Goal: Find specific page/section: Find specific page/section

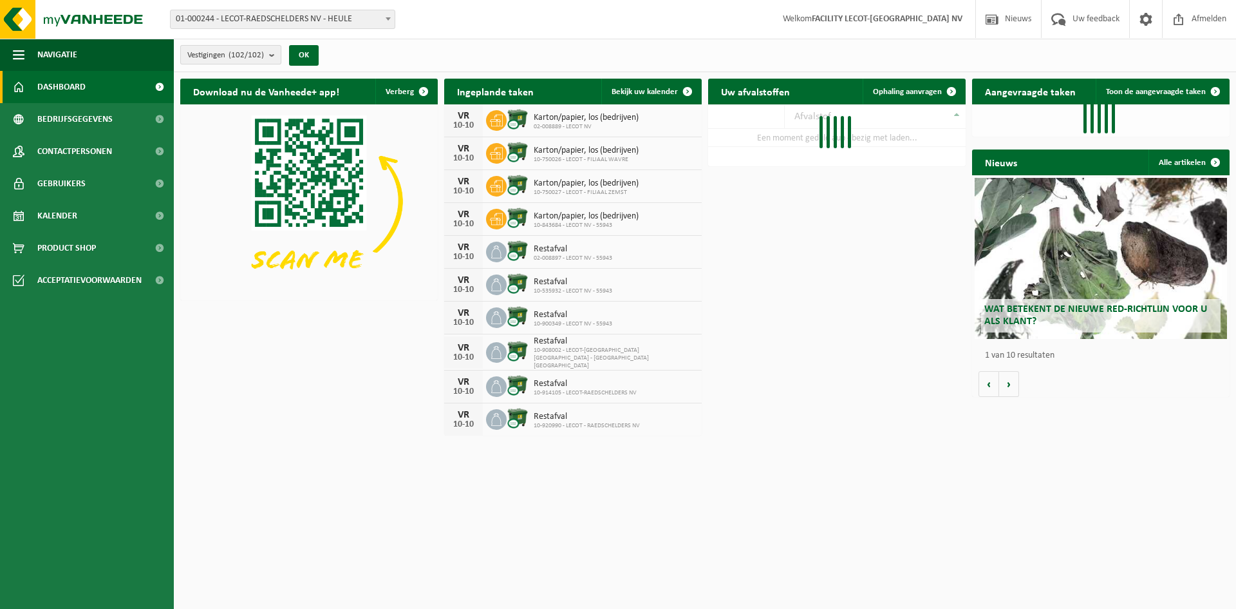
click at [267, 49] on button "Vestigingen (102/102)" at bounding box center [230, 54] width 101 height 19
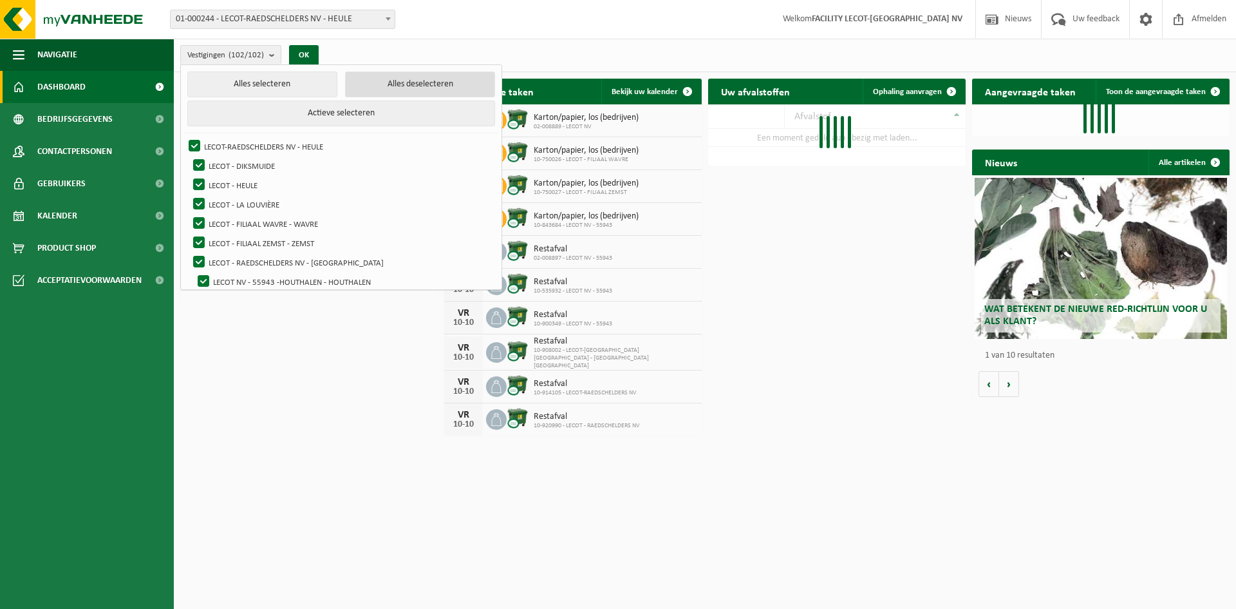
click at [382, 86] on button "Alles deselecteren" at bounding box center [420, 84] width 150 height 26
checkbox input "false"
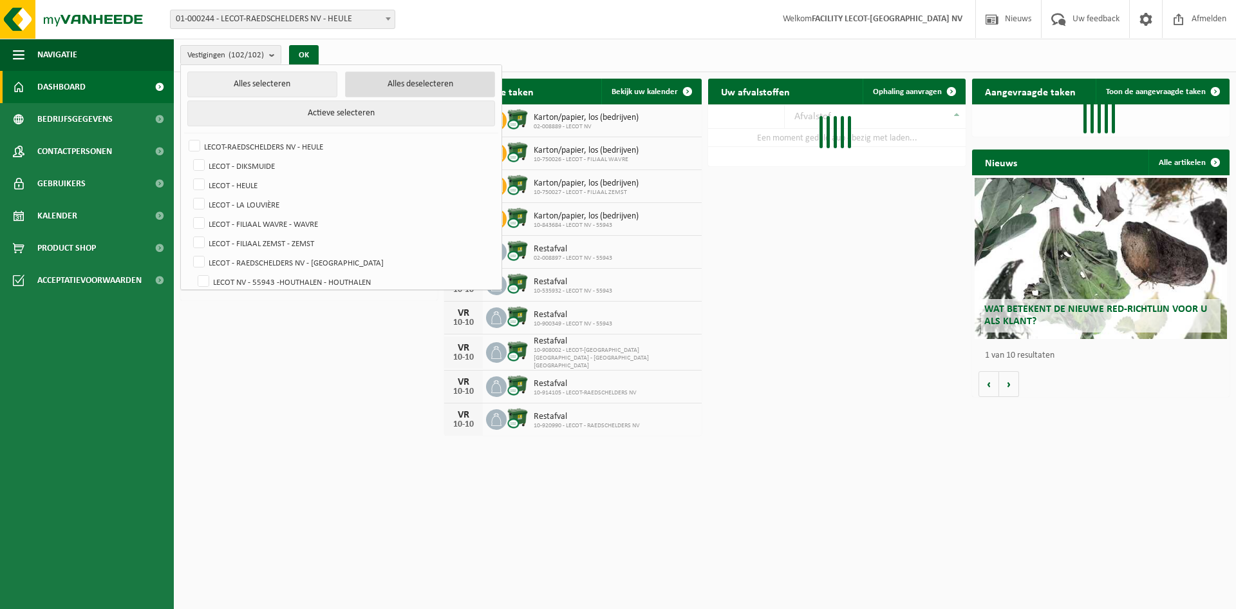
checkbox input "false"
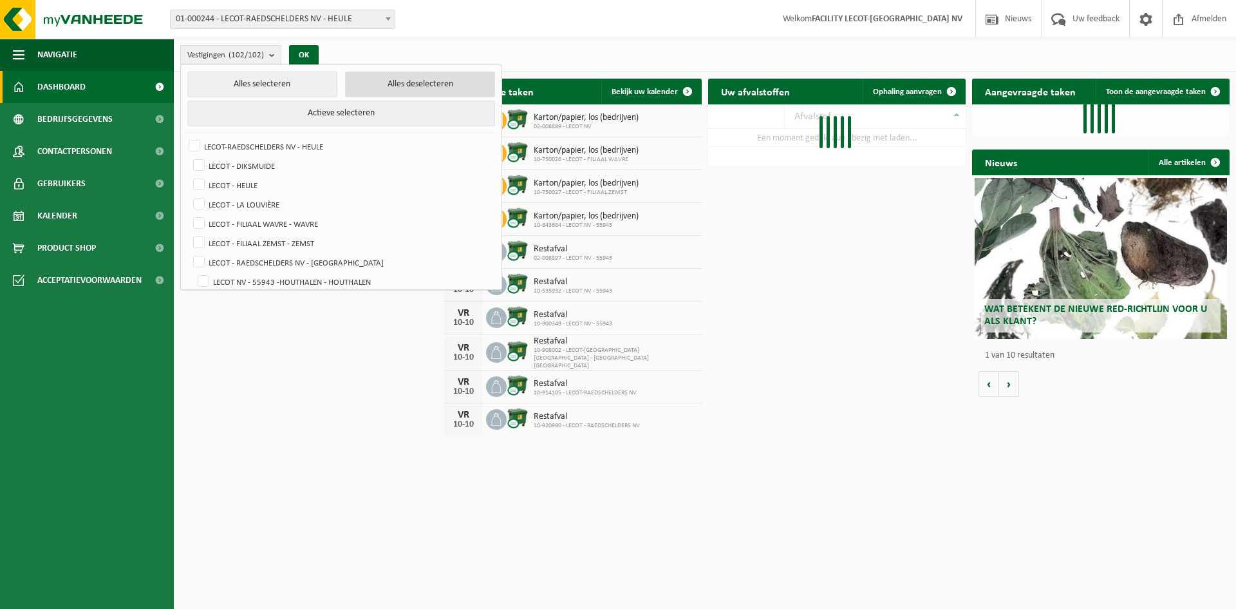
checkbox input "false"
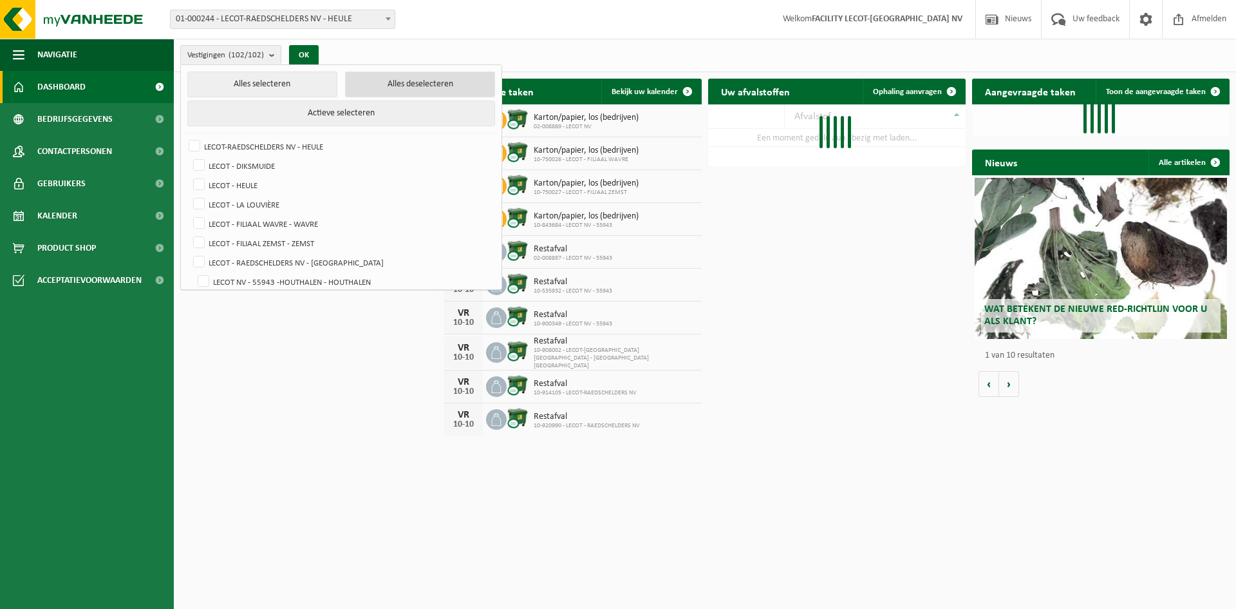
checkbox input "false"
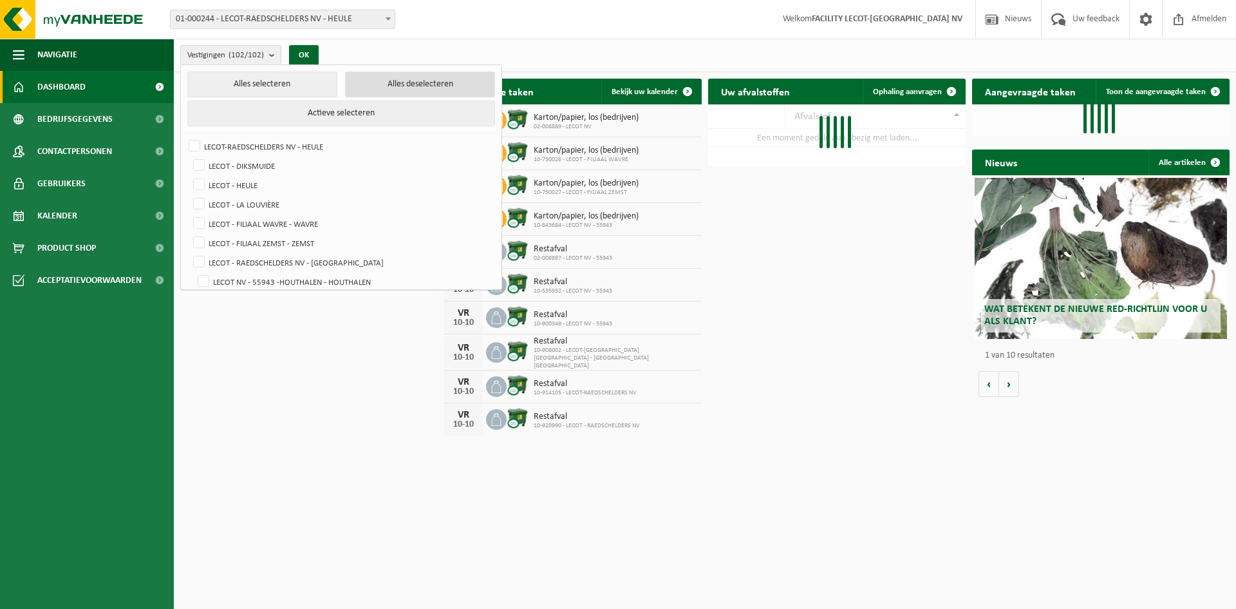
checkbox input "false"
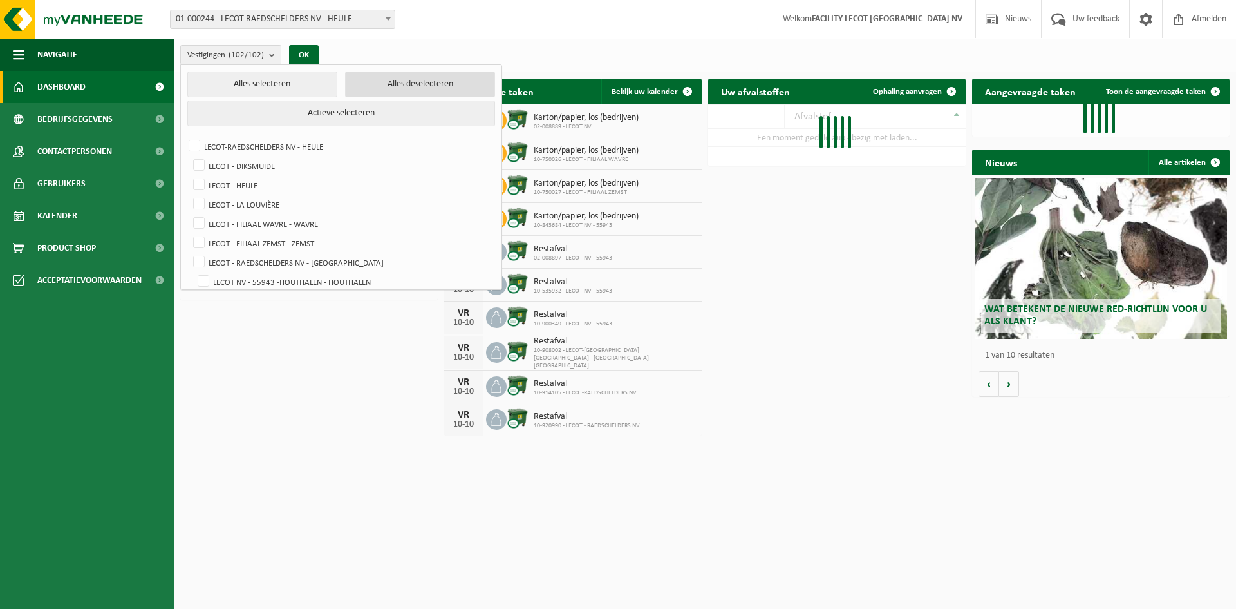
checkbox input "false"
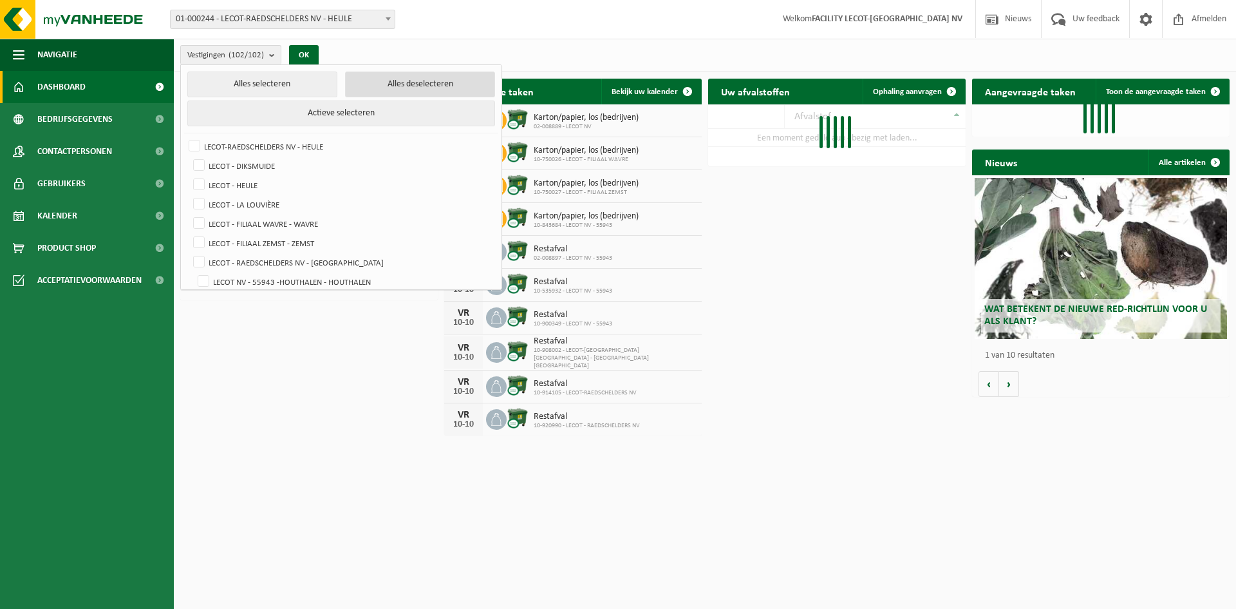
checkbox input "false"
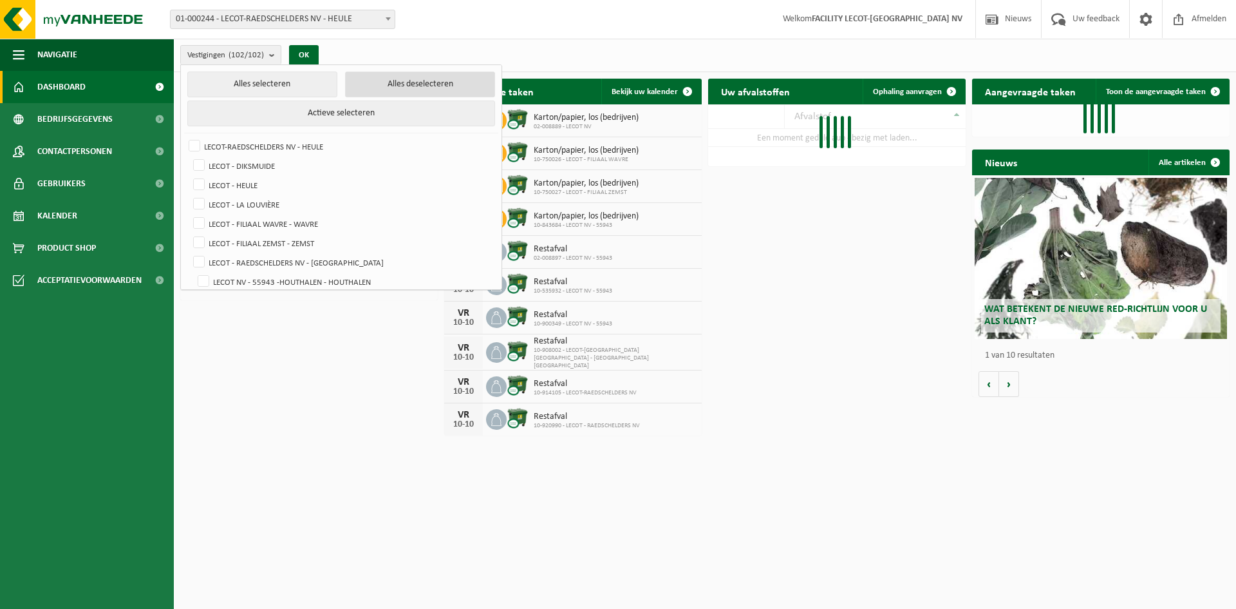
checkbox input "false"
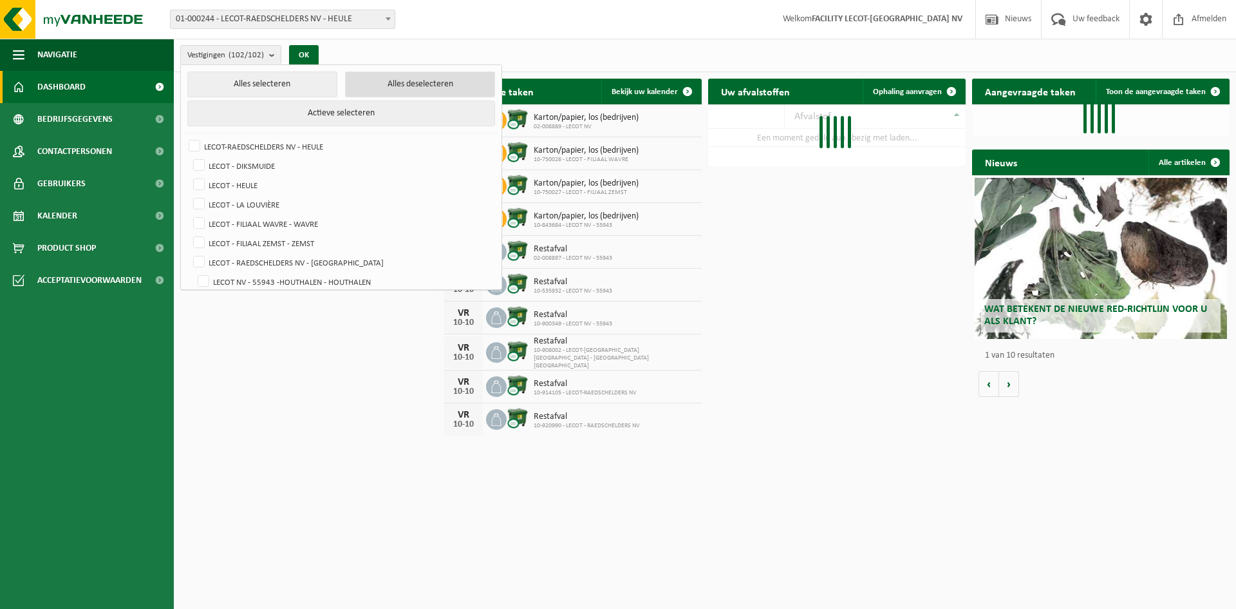
checkbox input "false"
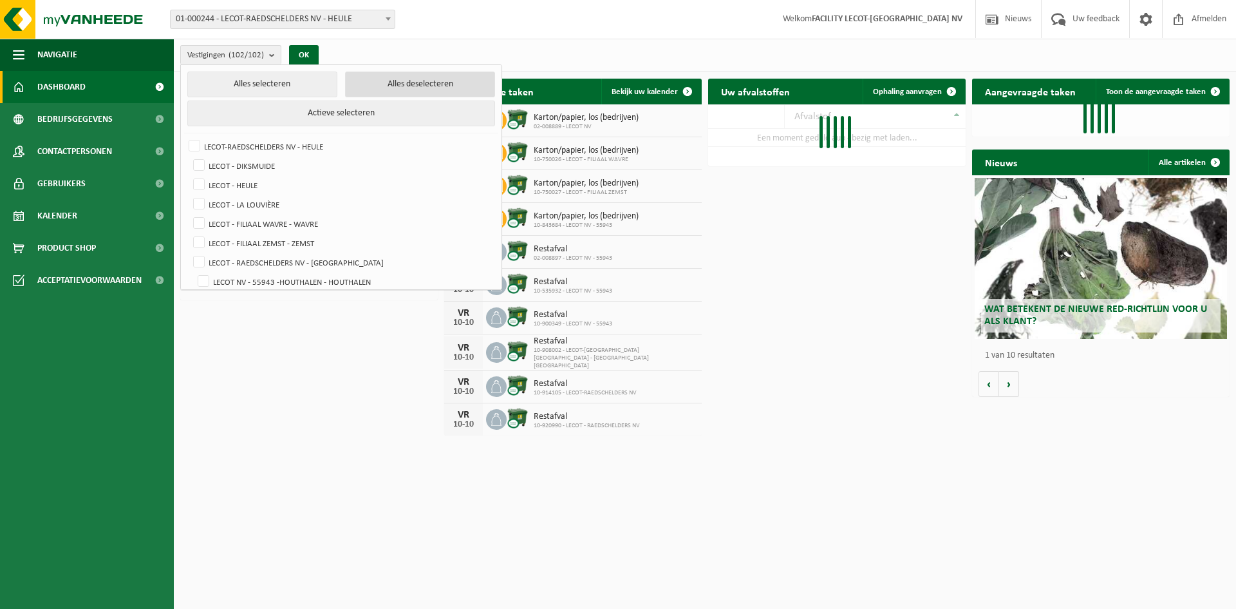
checkbox input "false"
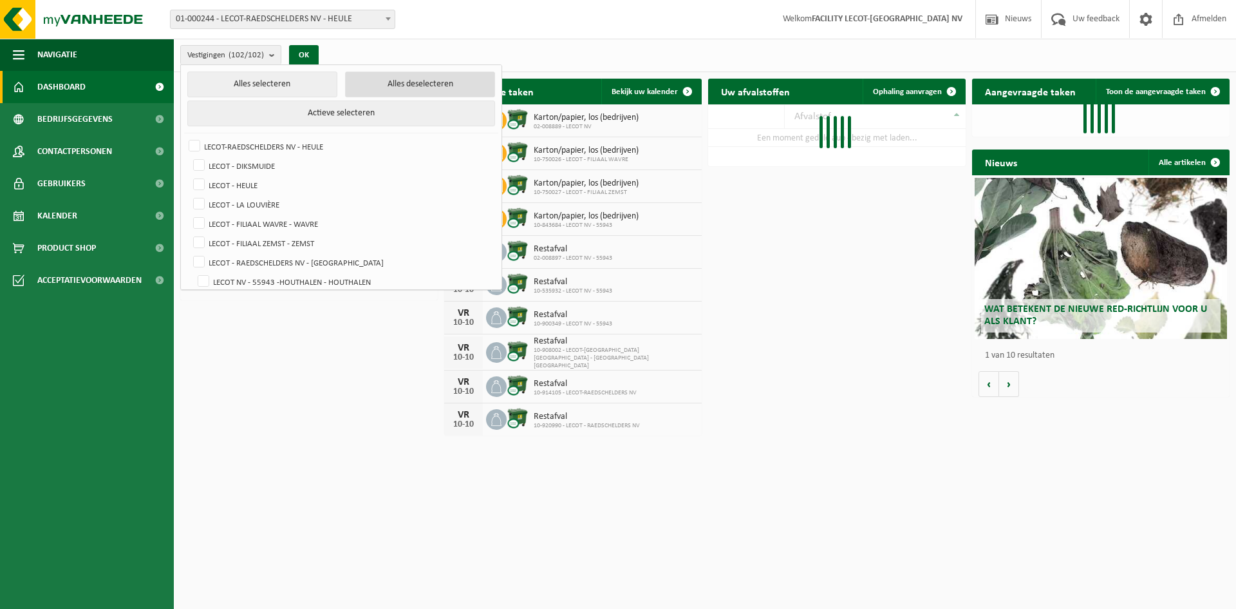
checkbox input "false"
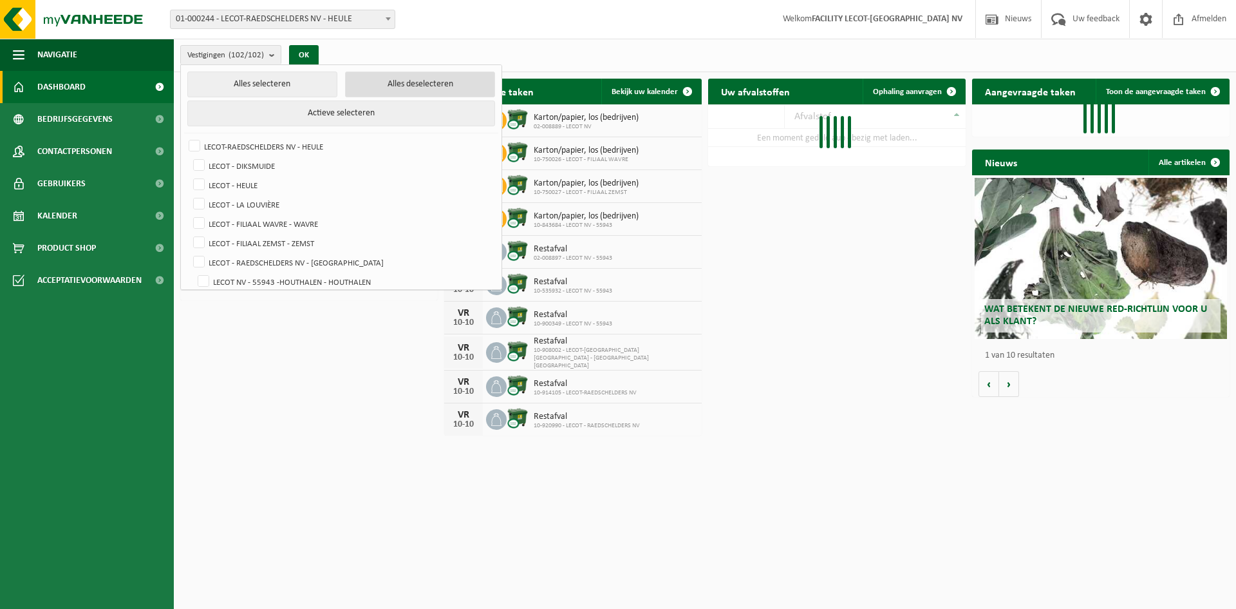
checkbox input "false"
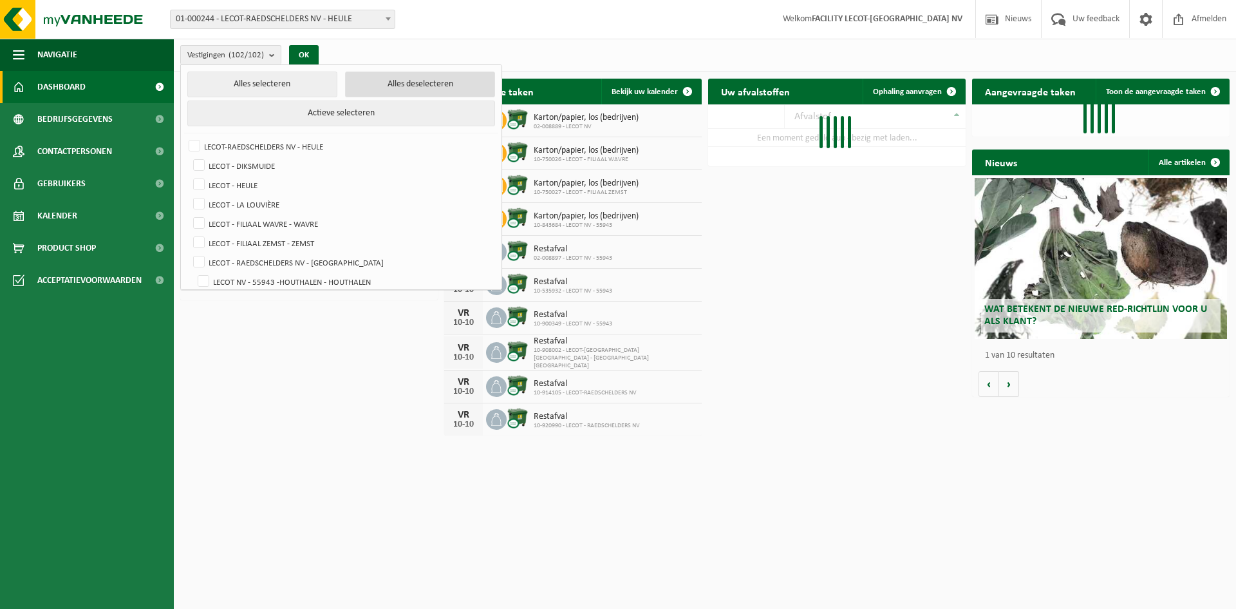
checkbox input "false"
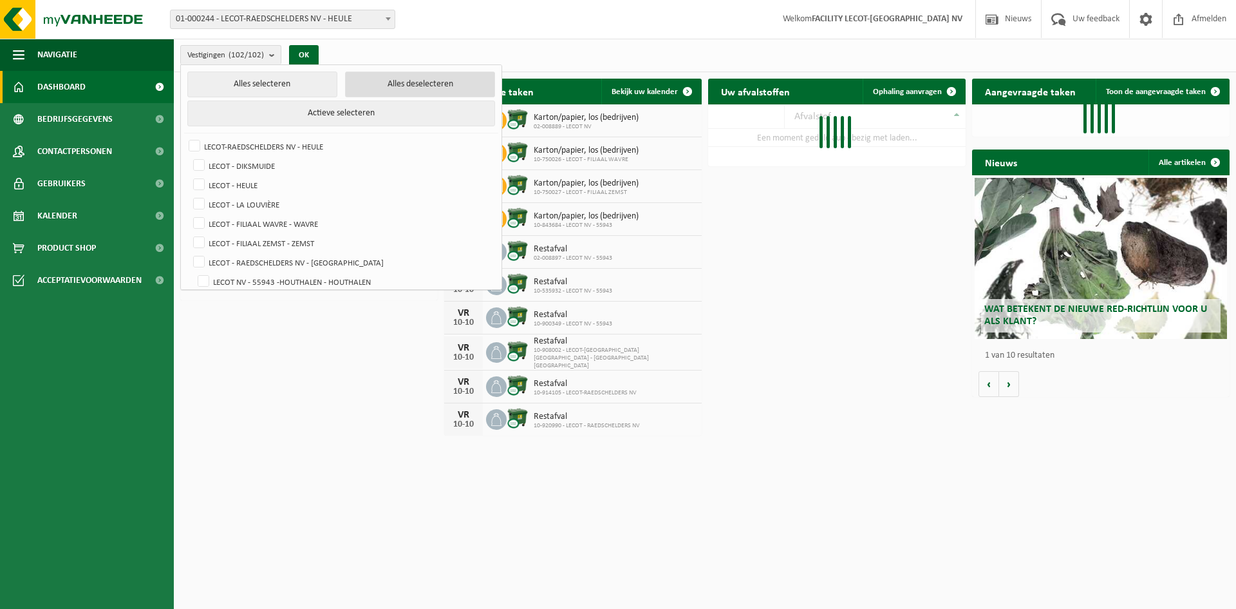
checkbox input "false"
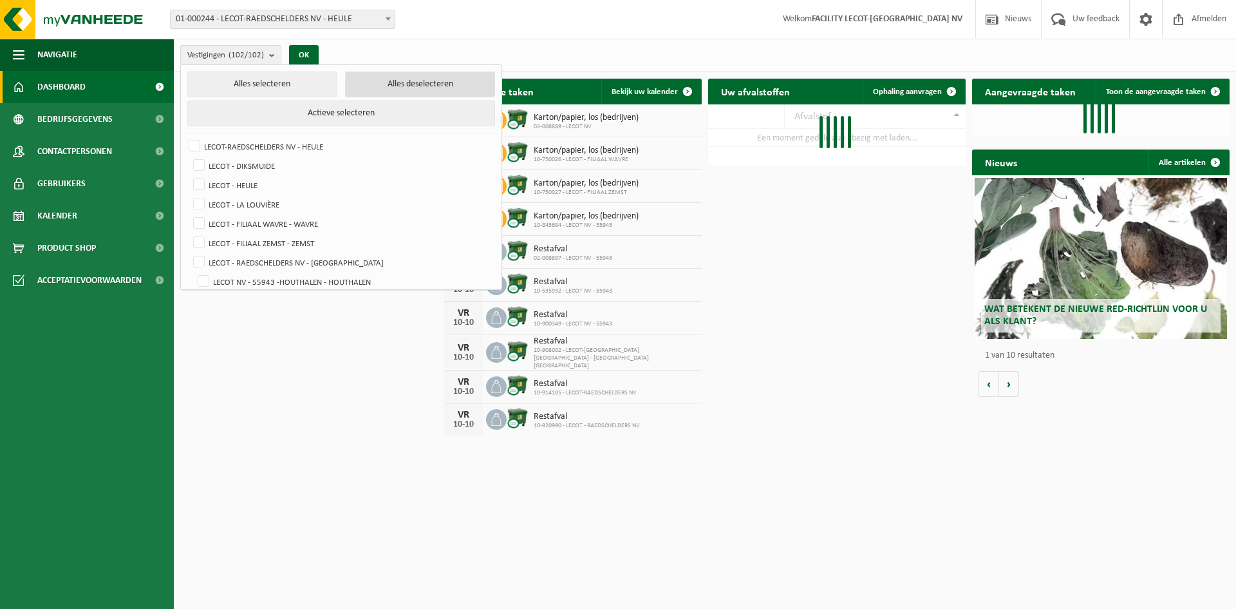
checkbox input "false"
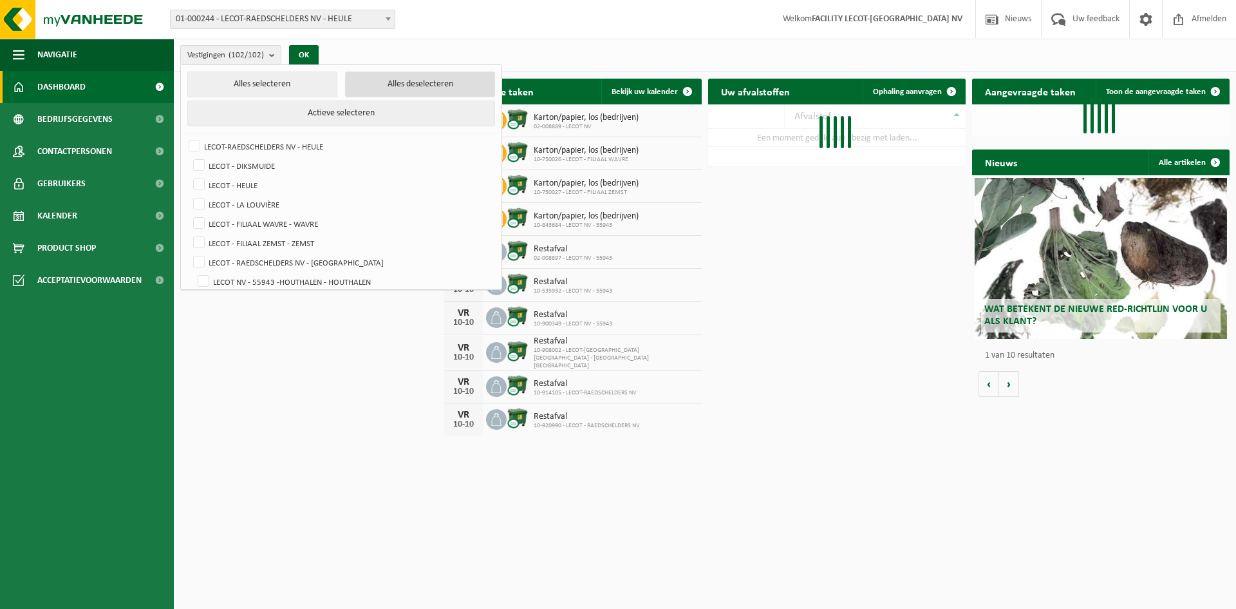
checkbox input "false"
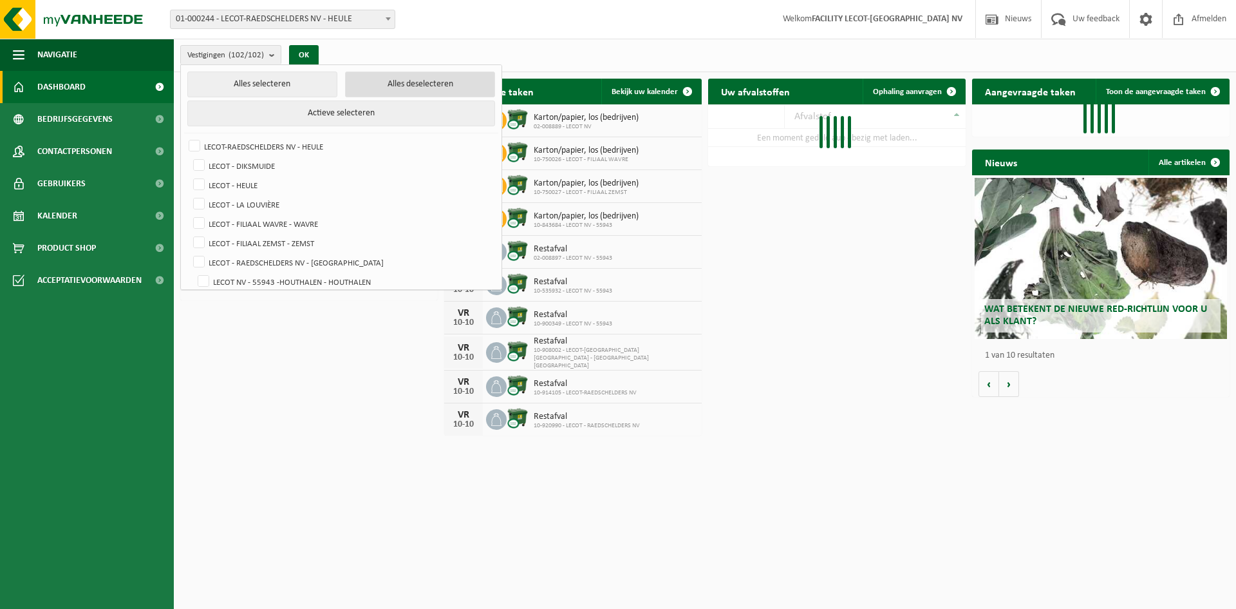
checkbox input "false"
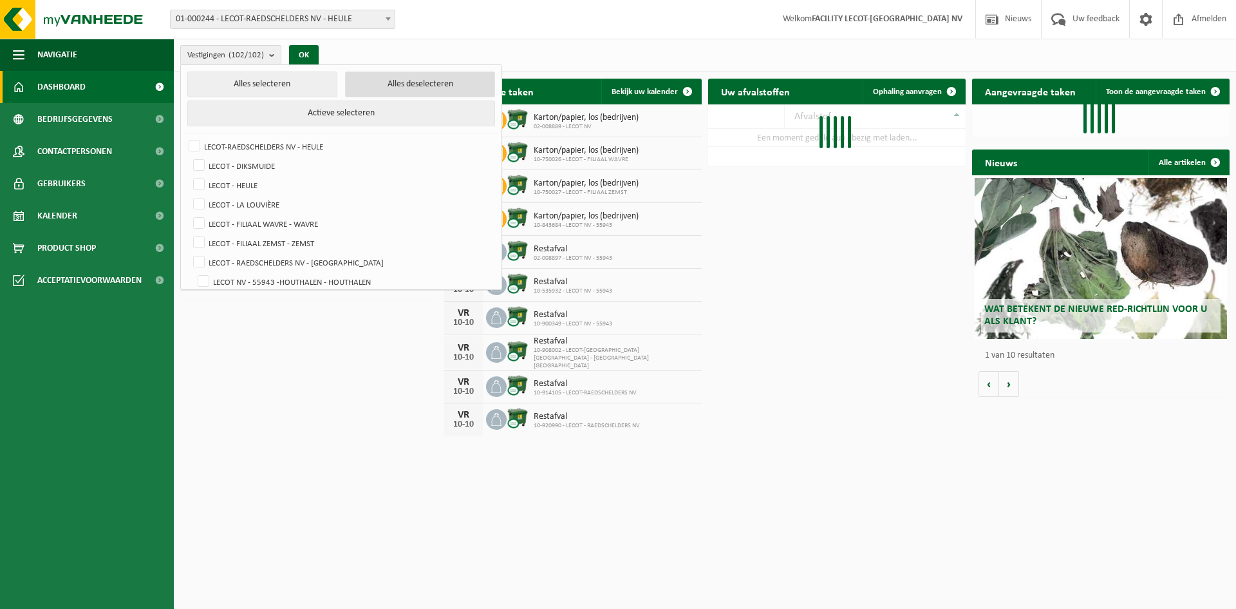
checkbox input "false"
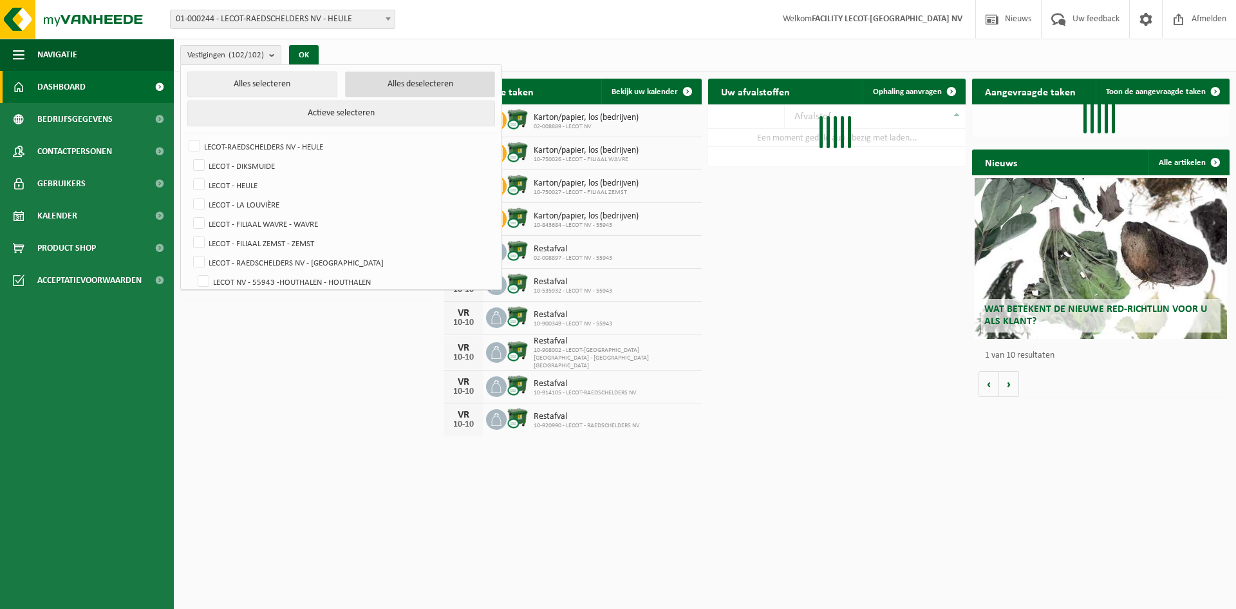
checkbox input "false"
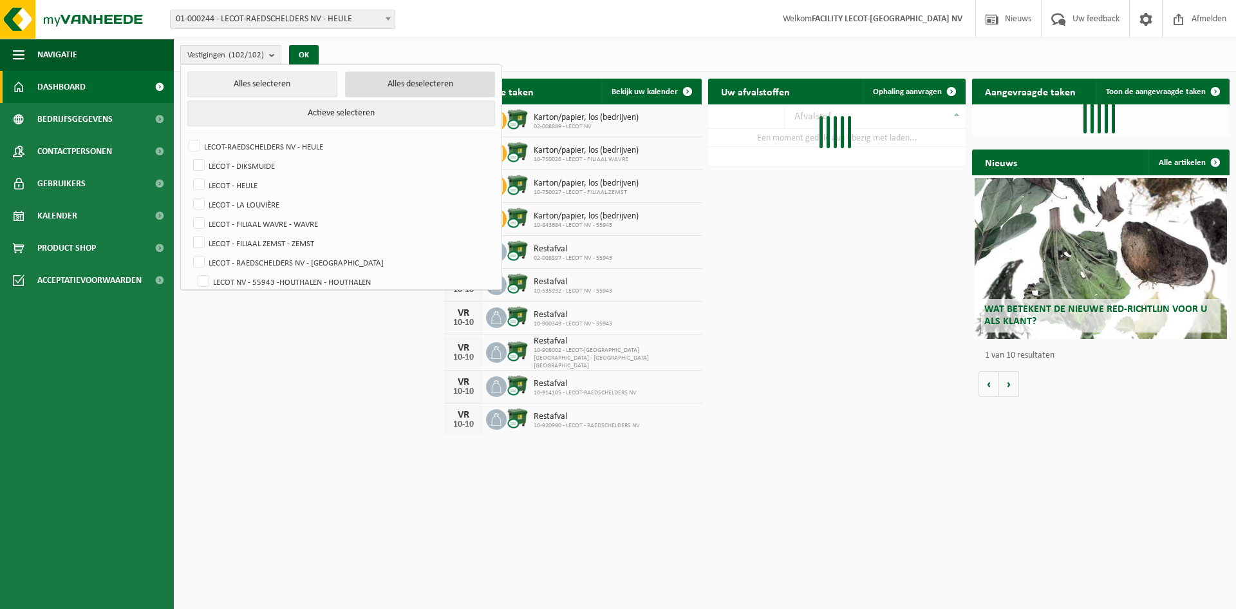
checkbox input "false"
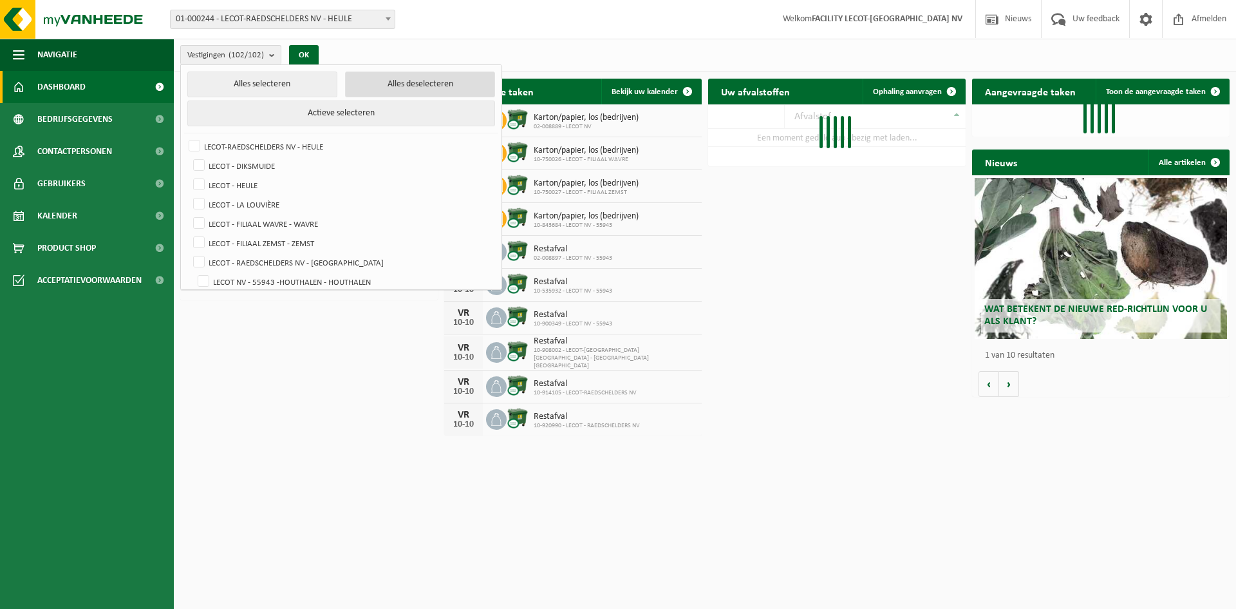
checkbox input "false"
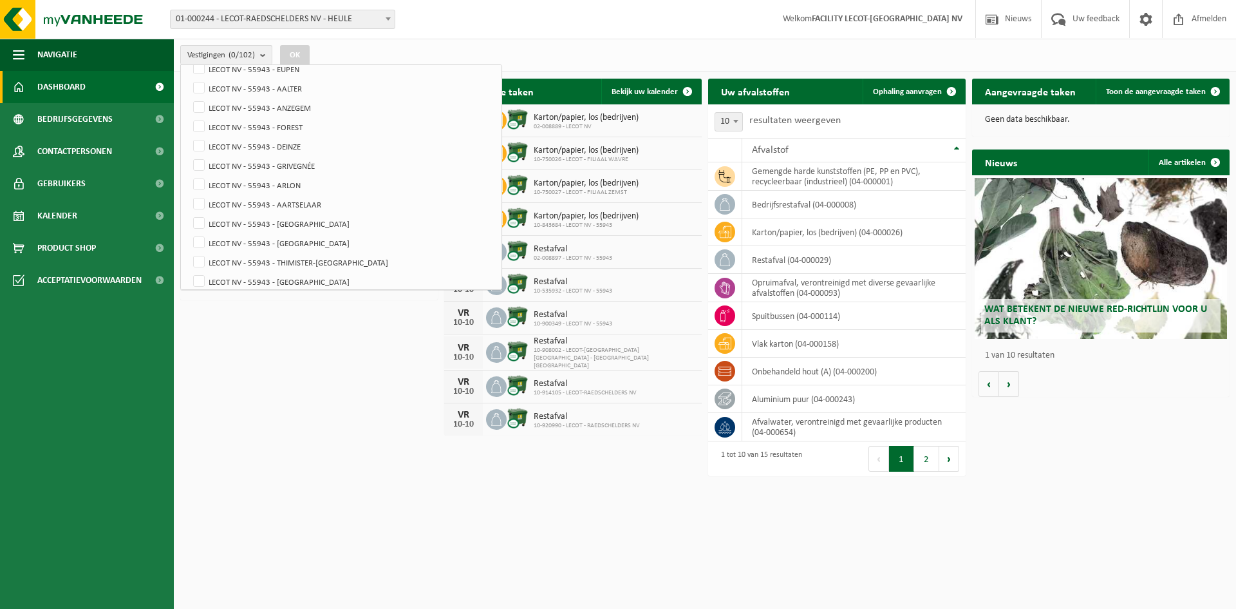
scroll to position [451, 0]
click at [287, 178] on label "LECOT NV - 55943 - [GEOGRAPHIC_DATA]" at bounding box center [342, 178] width 303 height 19
click at [189, 169] on input "LECOT NV - 55943 - [GEOGRAPHIC_DATA]" at bounding box center [188, 168] width 1 height 1
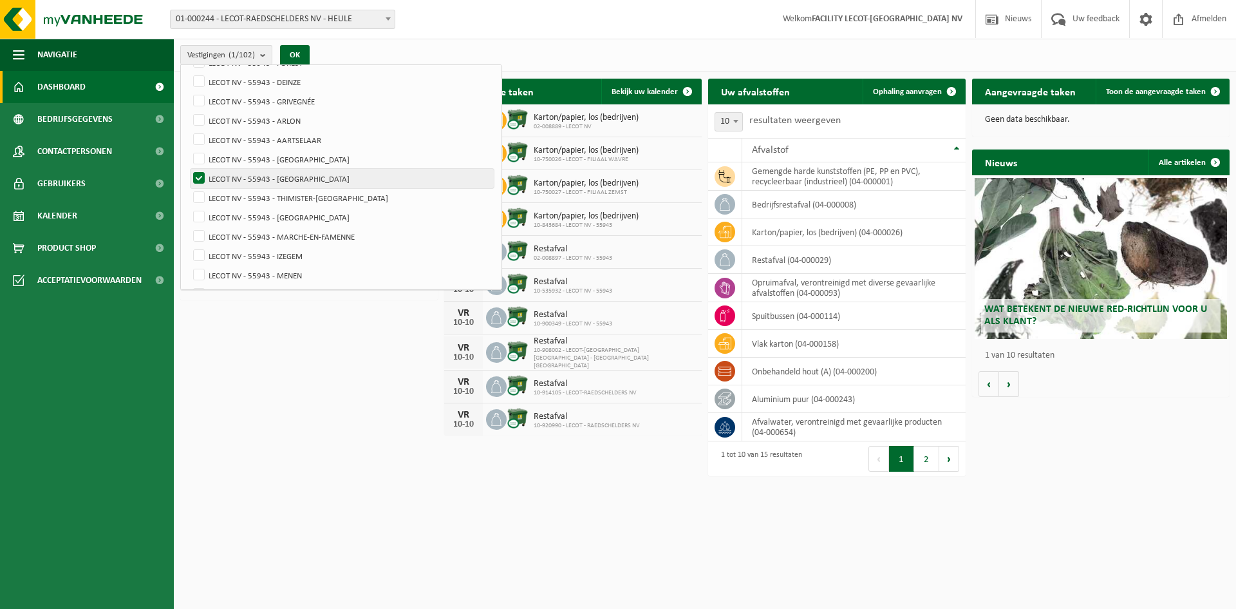
click at [286, 177] on label "LECOT NV - 55943 - [GEOGRAPHIC_DATA]" at bounding box center [342, 178] width 303 height 19
click at [189, 169] on input "LECOT NV - 55943 - [GEOGRAPHIC_DATA]" at bounding box center [188, 168] width 1 height 1
checkbox input "false"
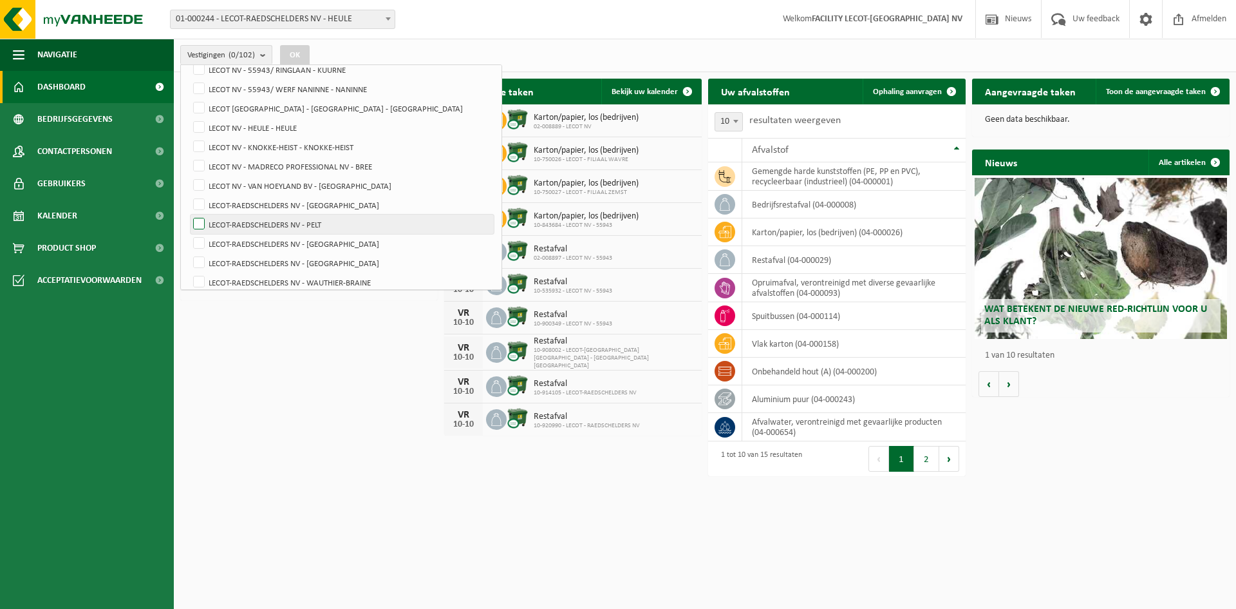
scroll to position [1546, 0]
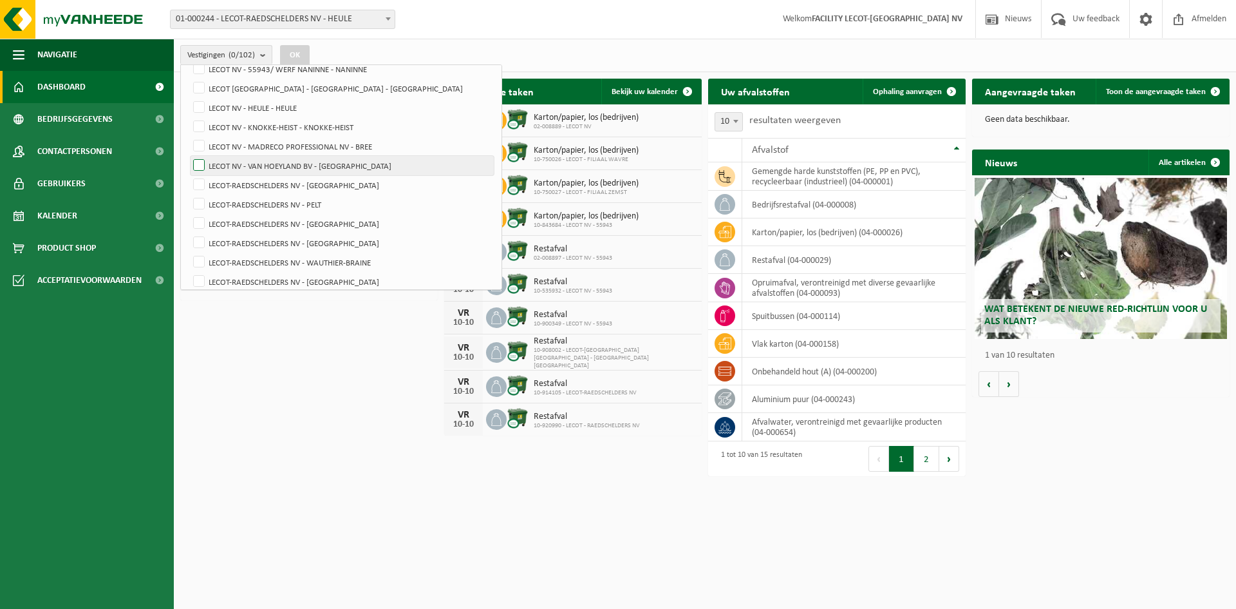
click at [291, 160] on label "LECOT NV - VAN HOEYLAND BV - [GEOGRAPHIC_DATA]" at bounding box center [342, 165] width 303 height 19
click at [189, 156] on input "LECOT NV - VAN HOEYLAND BV - [GEOGRAPHIC_DATA]" at bounding box center [188, 155] width 1 height 1
checkbox input "true"
click at [295, 57] on button "OK" at bounding box center [295, 55] width 30 height 21
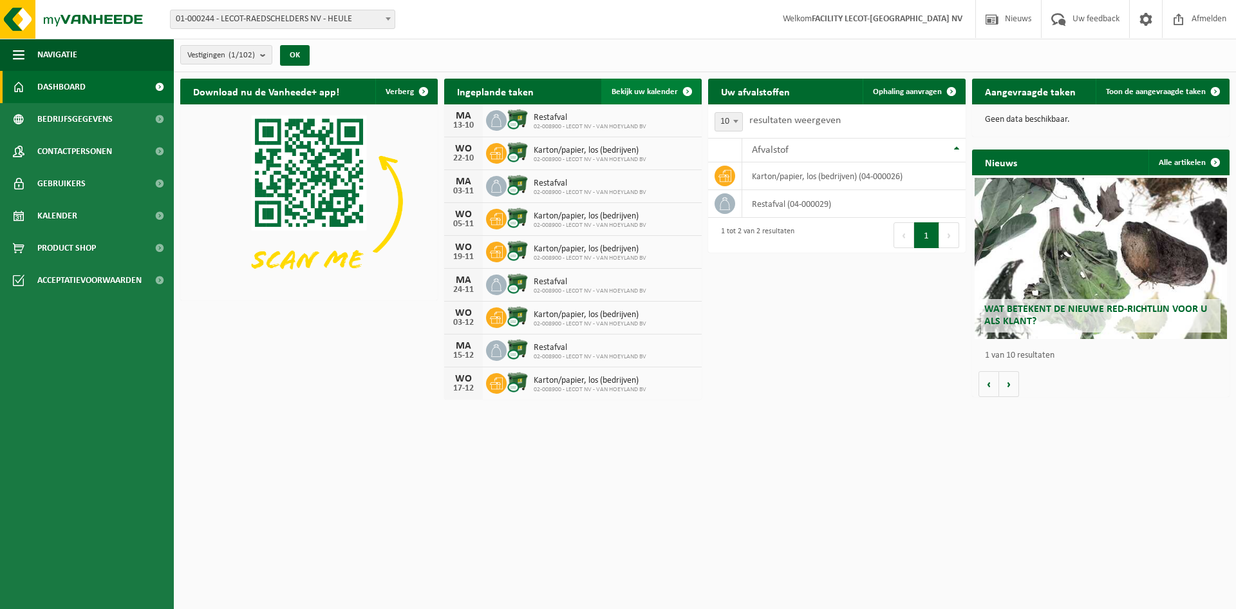
click at [627, 84] on link "Bekijk uw kalender" at bounding box center [650, 92] width 99 height 26
